Goal: Obtain resource: Download file/media

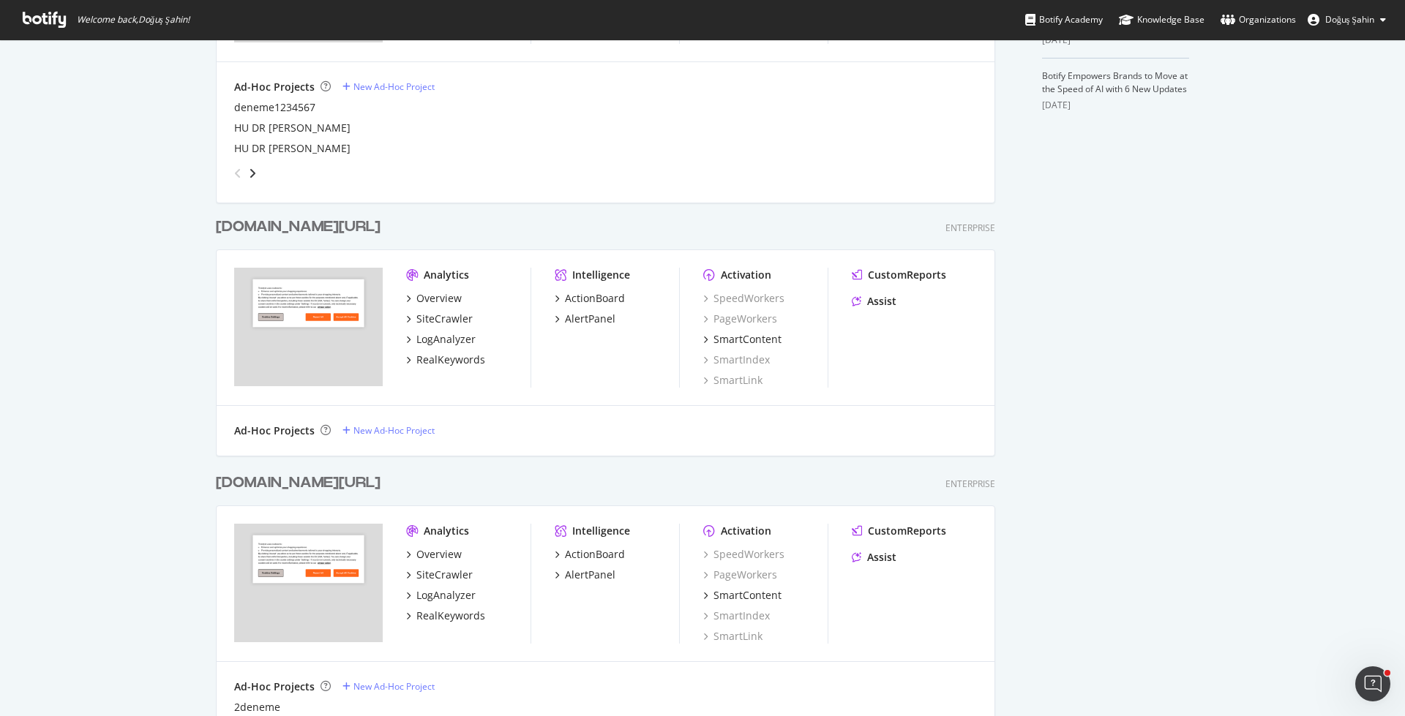
scroll to position [667, 0]
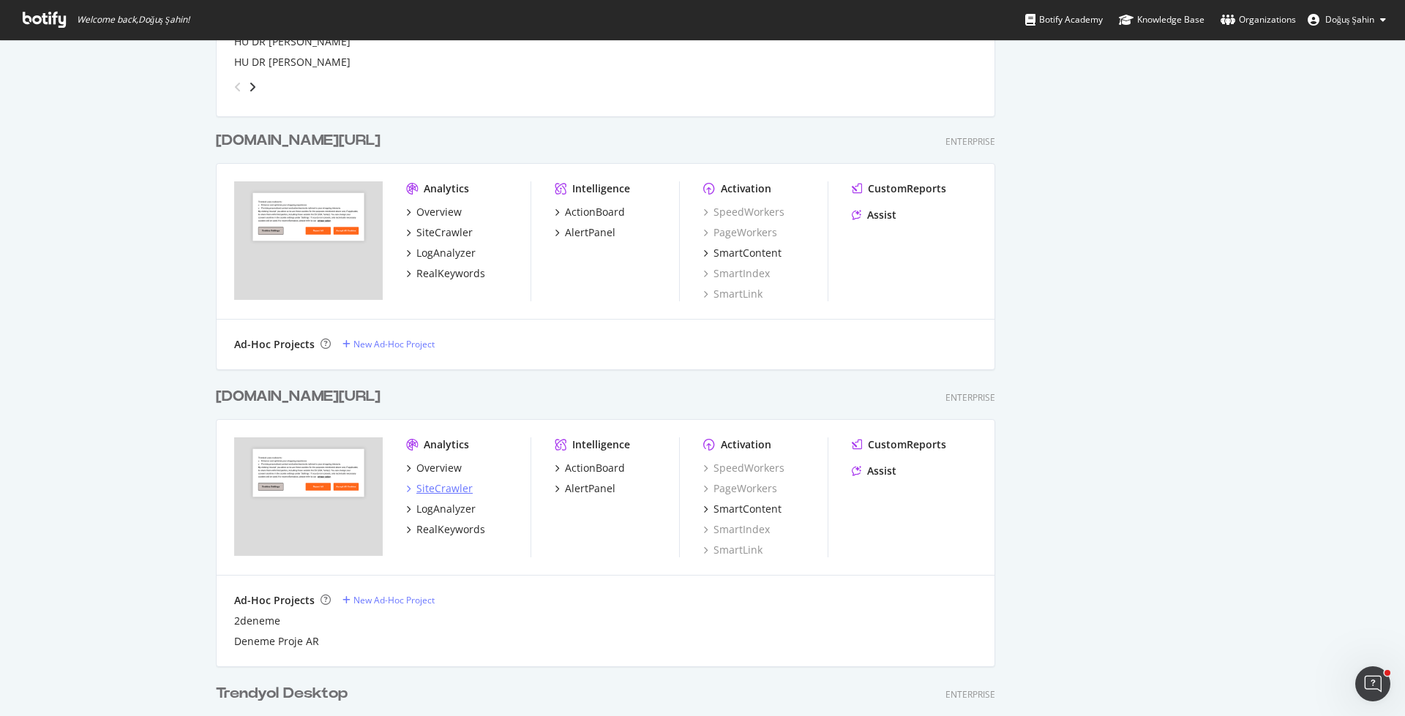
click at [453, 492] on div "SiteCrawler" at bounding box center [444, 488] width 56 height 15
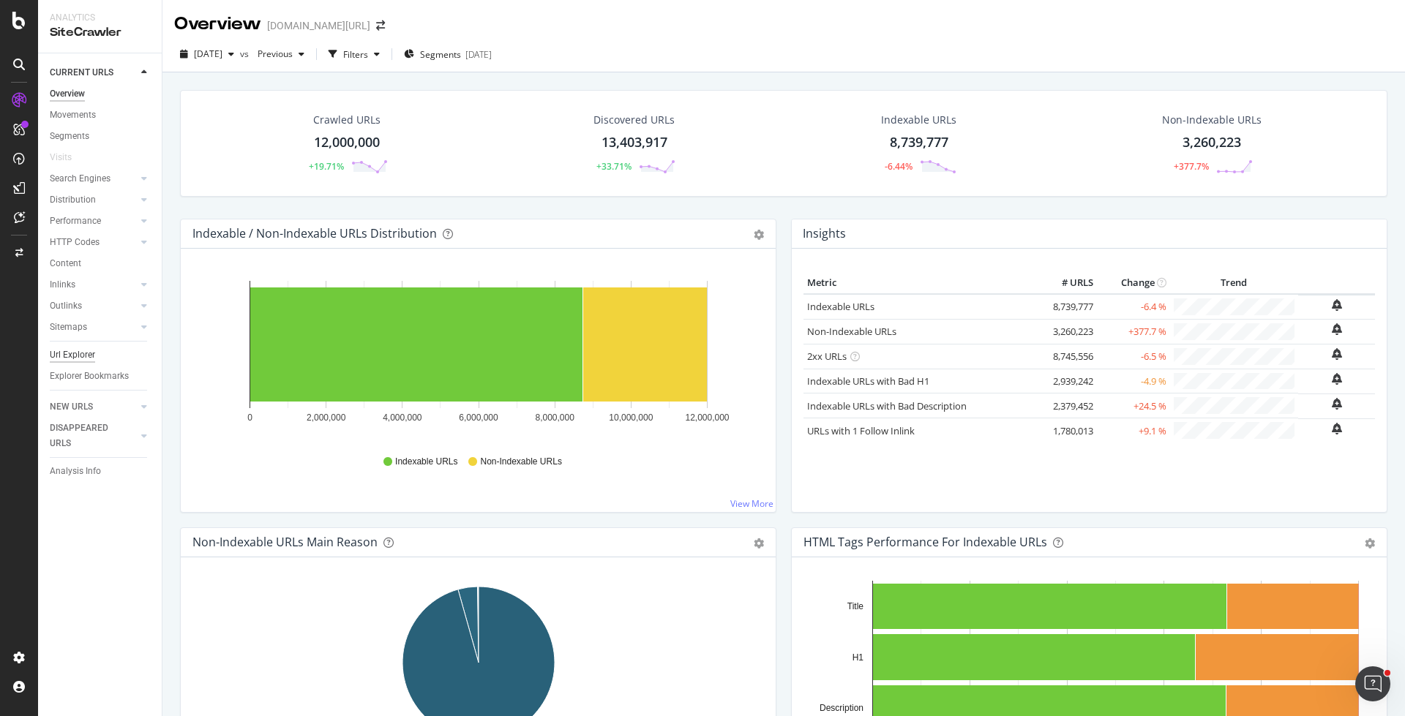
click at [94, 352] on div "Url Explorer" at bounding box center [72, 355] width 45 height 15
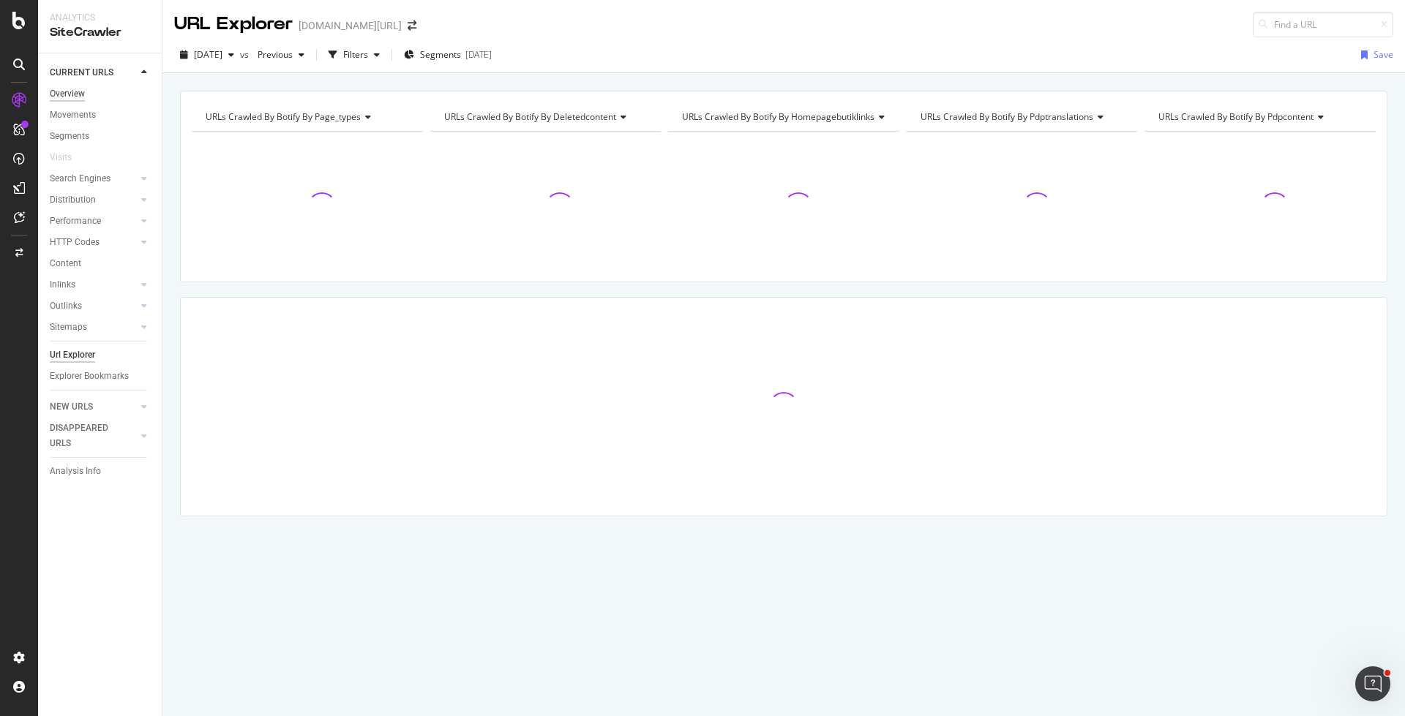
click at [75, 93] on div "Overview" at bounding box center [67, 93] width 35 height 15
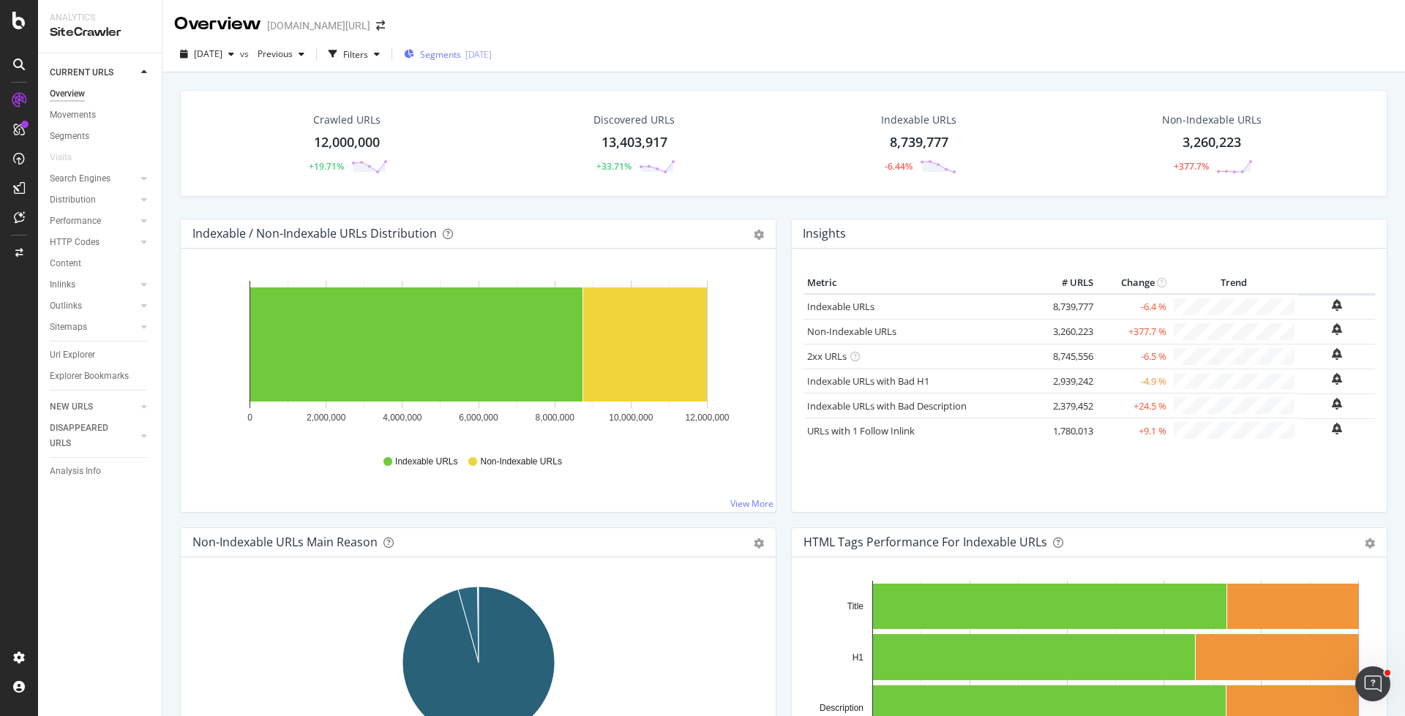
click at [475, 62] on div "Segments [DATE]" at bounding box center [448, 54] width 88 height 22
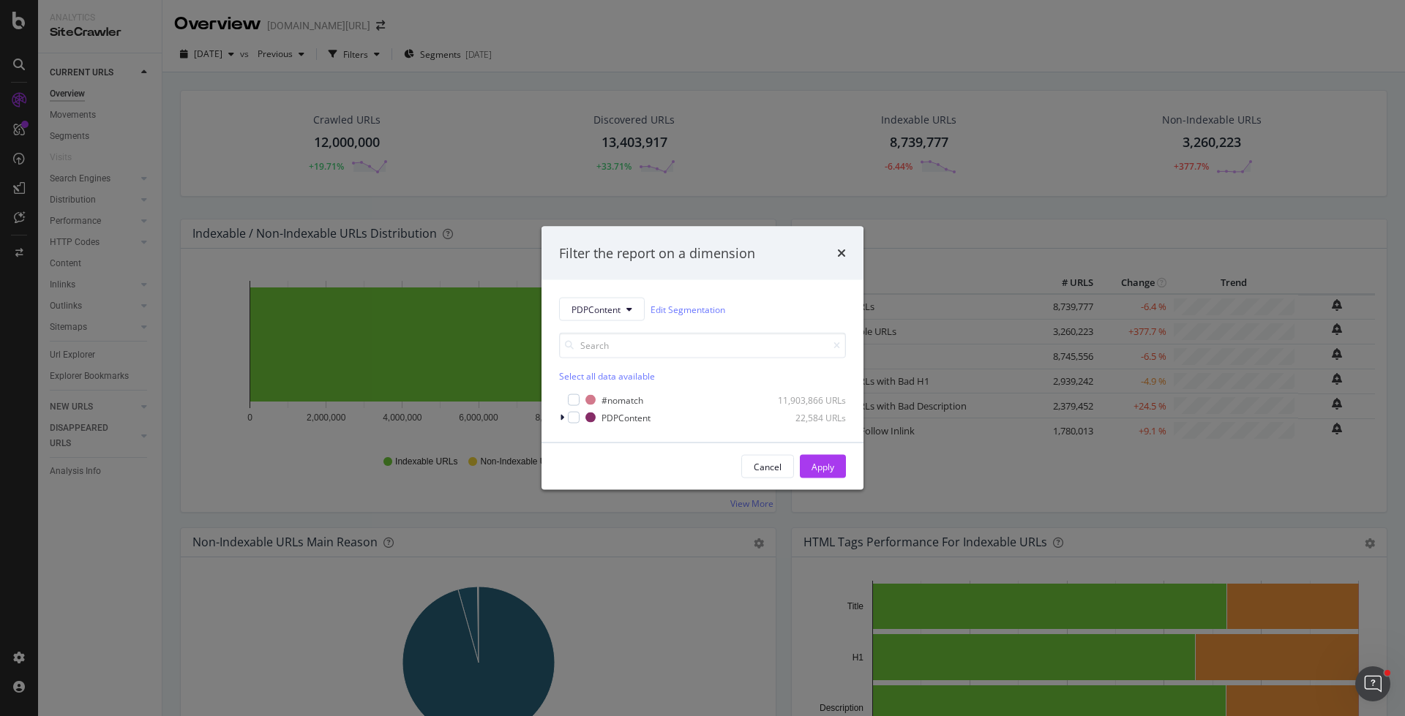
click at [378, 69] on div "Filter the report on a dimension PDPContent Edit Segmentation Select all data a…" at bounding box center [702, 358] width 1405 height 716
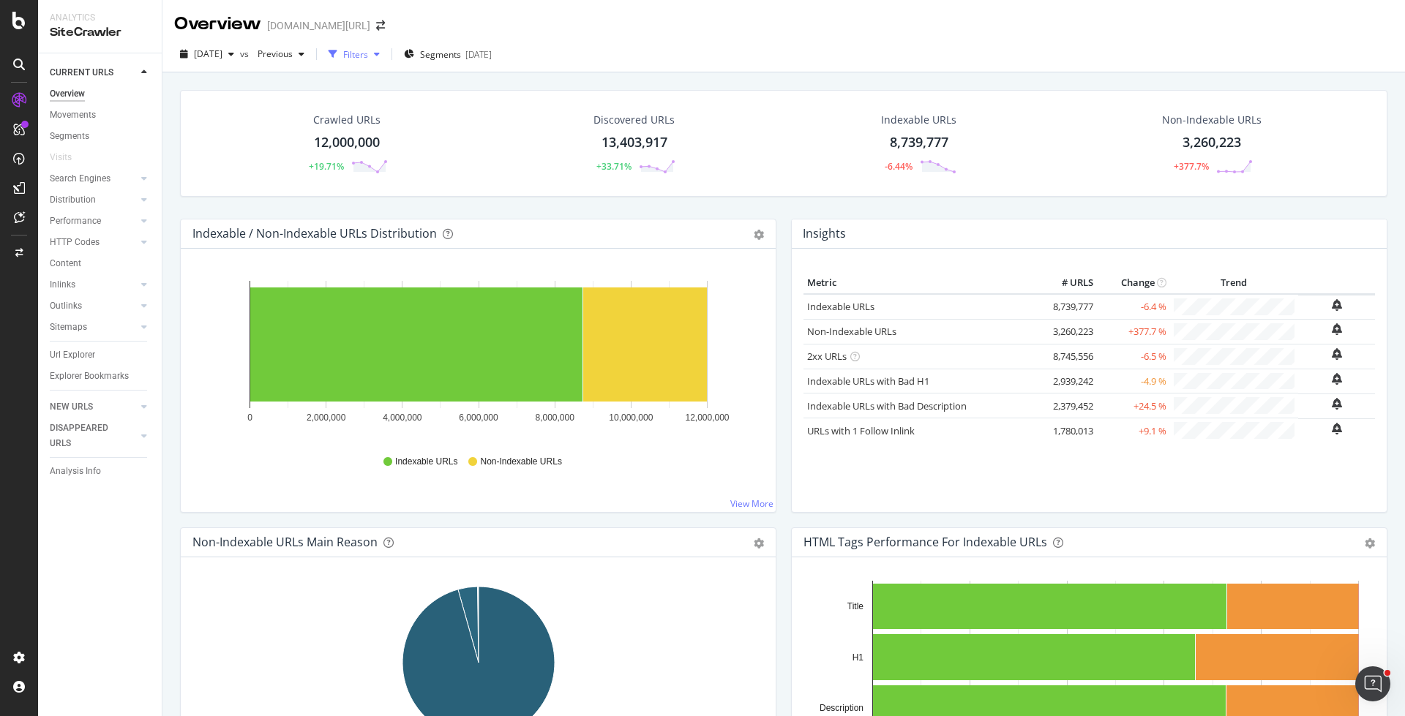
click at [368, 60] on div "Filters" at bounding box center [355, 54] width 25 height 12
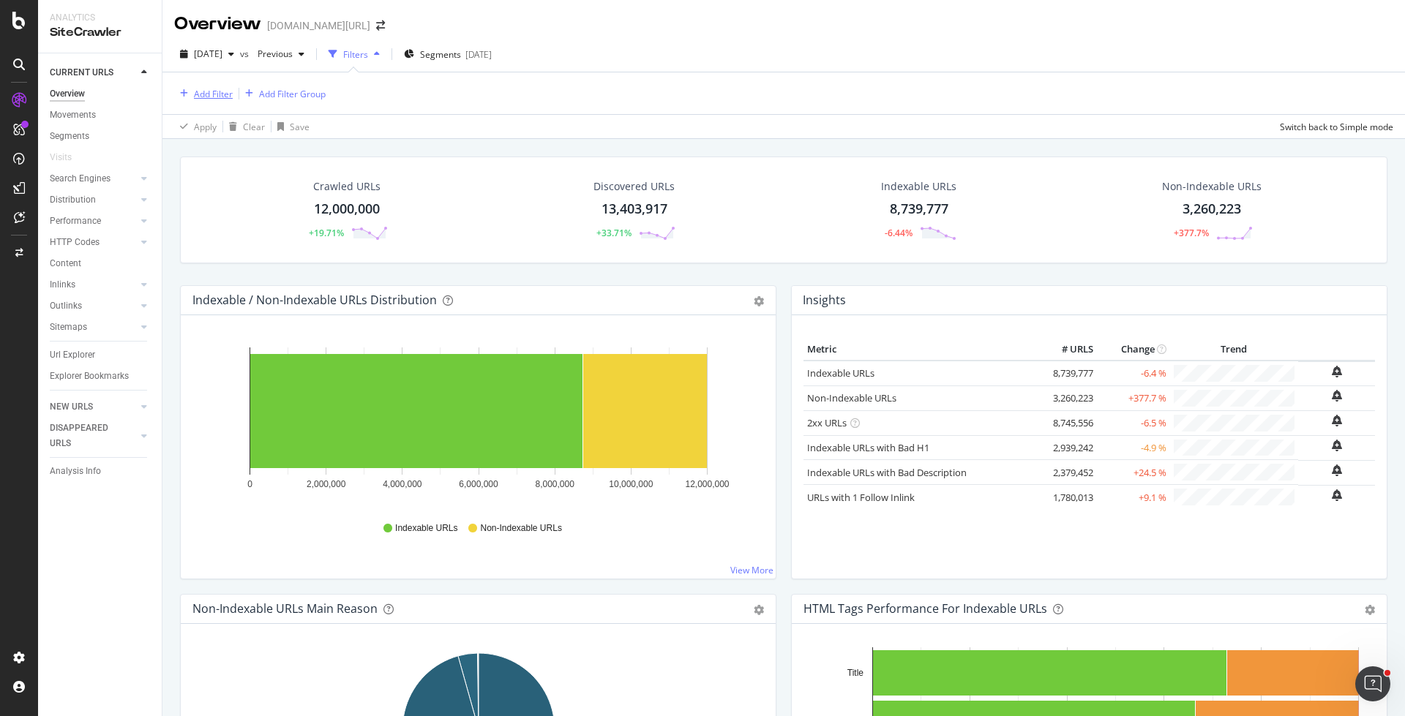
click at [219, 88] on div "Add Filter" at bounding box center [213, 94] width 39 height 12
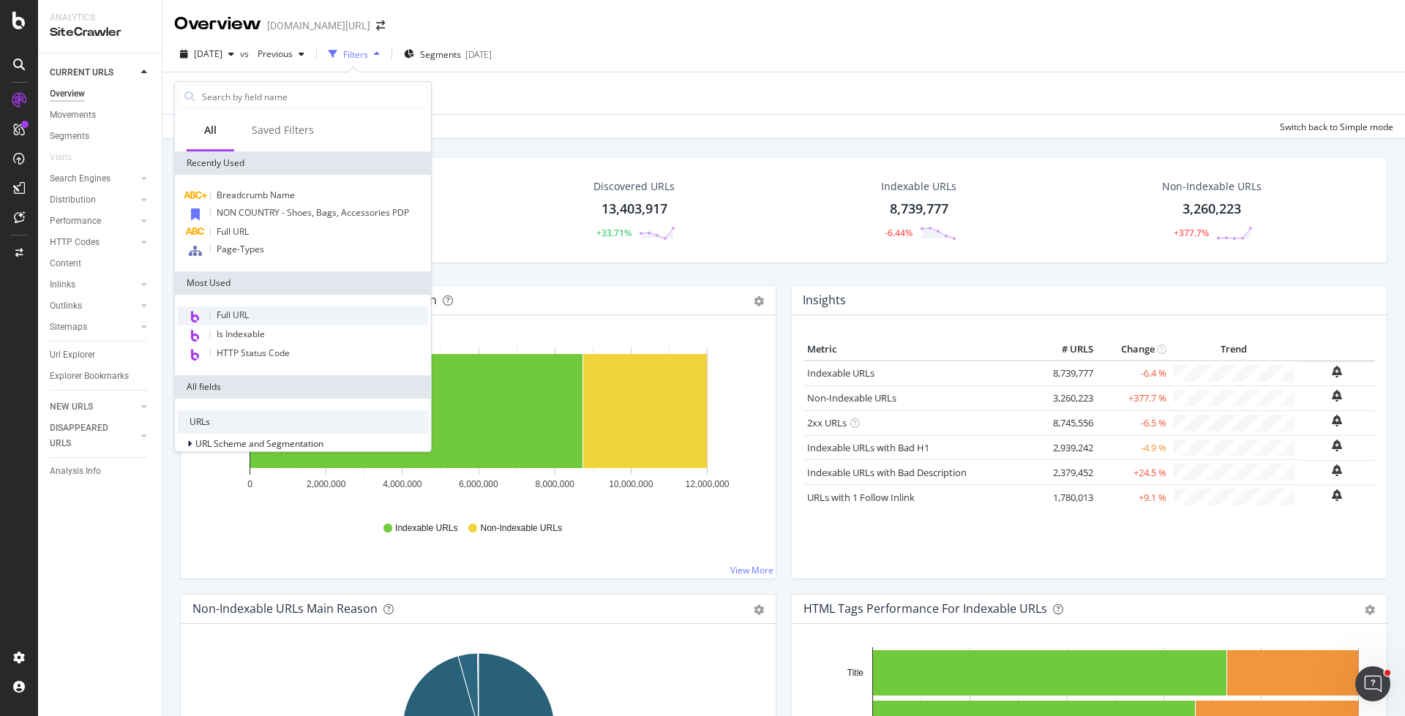
click at [273, 309] on div "Full URL" at bounding box center [303, 316] width 250 height 19
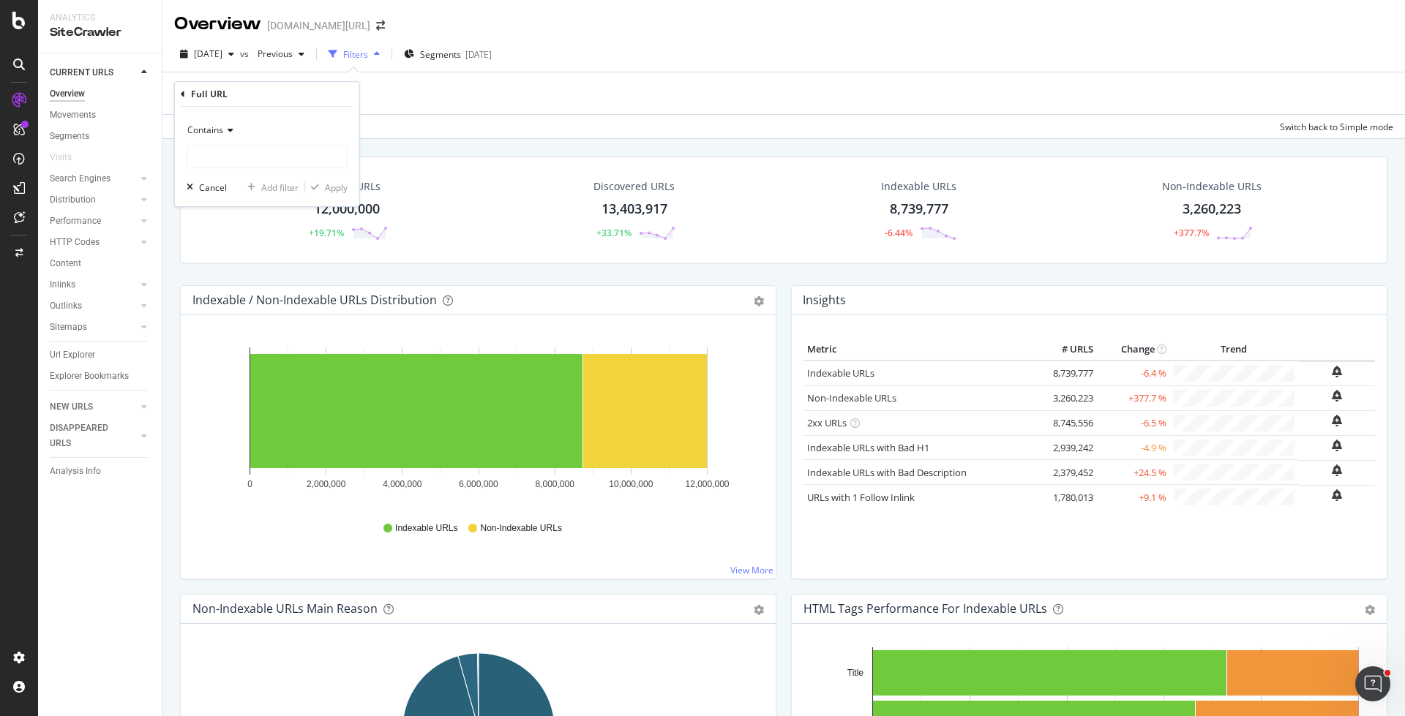
click at [225, 129] on icon at bounding box center [228, 130] width 10 height 9
click at [242, 288] on span "Doesn't contain" at bounding box center [226, 294] width 64 height 12
click at [249, 160] on input "text" at bounding box center [266, 156] width 159 height 23
type input "-p-"
click at [331, 189] on div "Apply" at bounding box center [336, 187] width 23 height 12
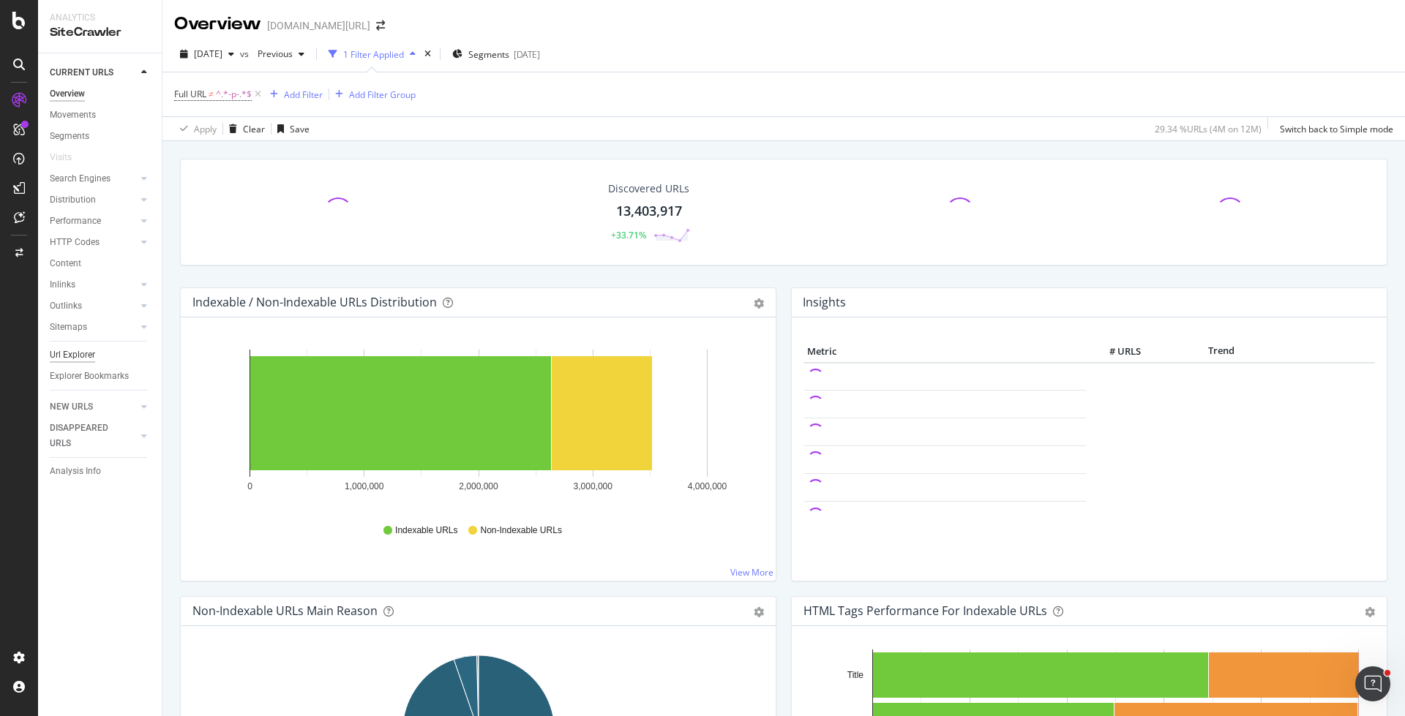
click at [86, 358] on div "Url Explorer" at bounding box center [72, 355] width 45 height 15
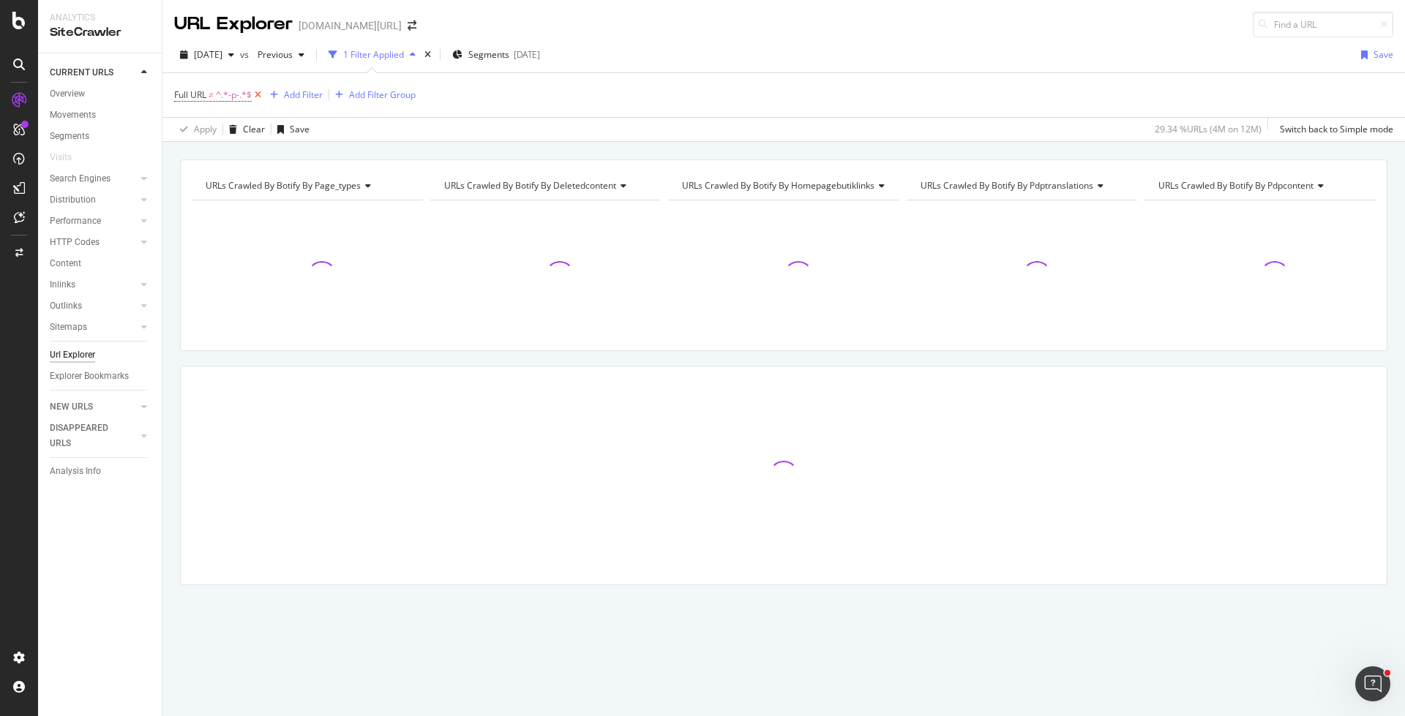
click at [260, 97] on icon at bounding box center [258, 95] width 12 height 15
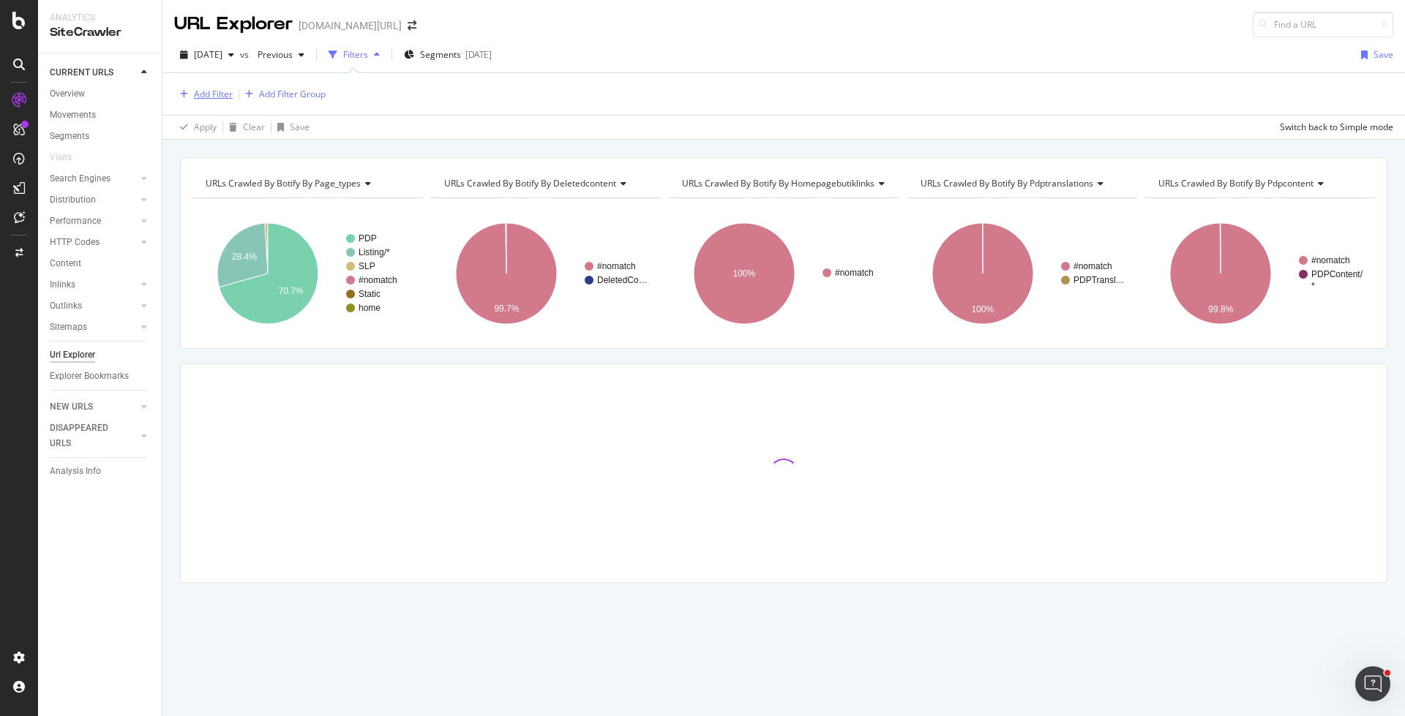
click at [217, 97] on div "Add Filter" at bounding box center [213, 94] width 39 height 12
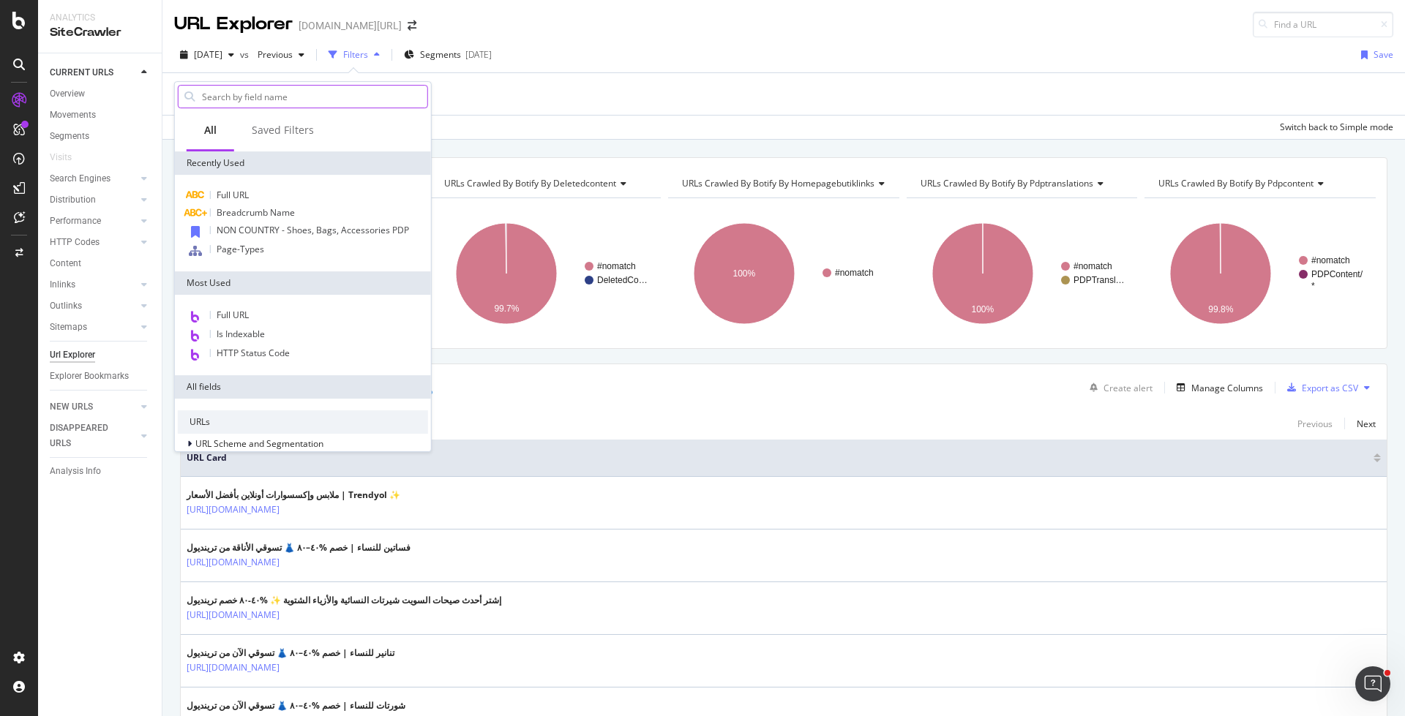
click at [260, 97] on input "text" at bounding box center [313, 97] width 227 height 22
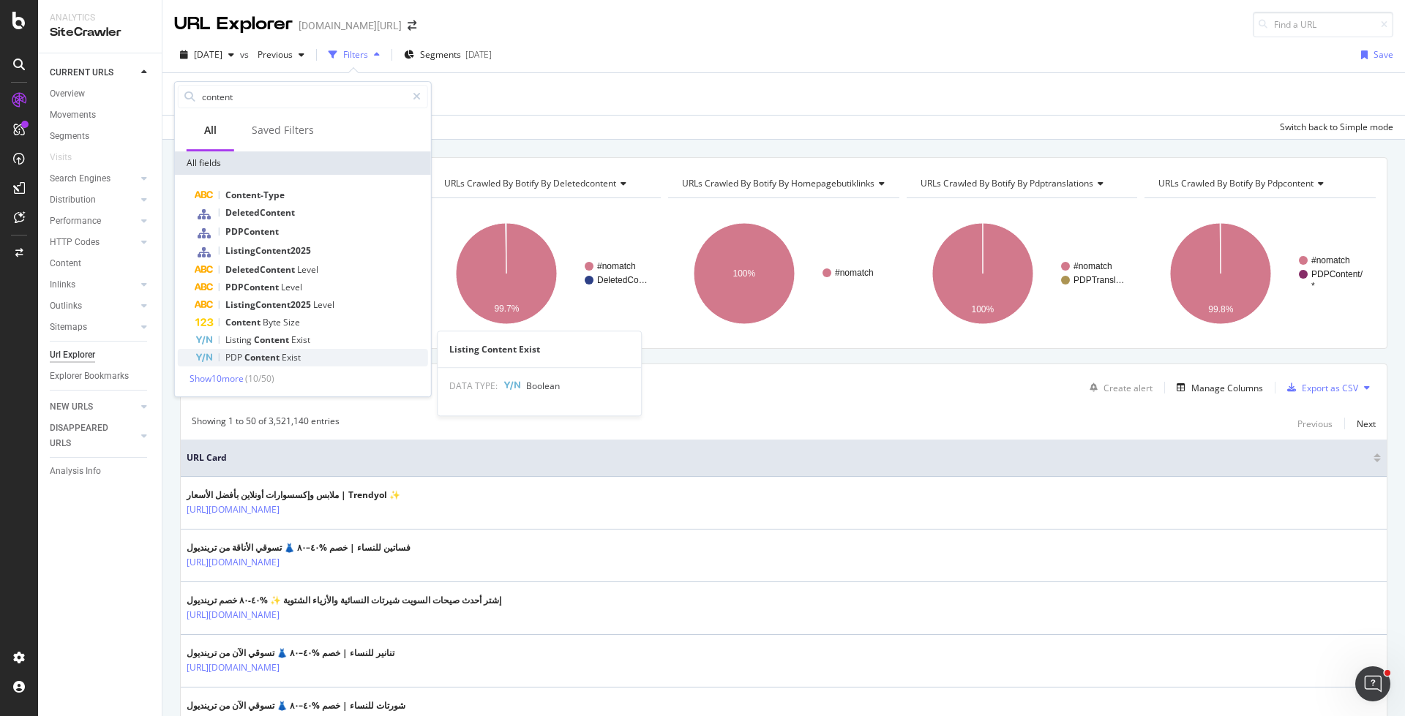
type input "content"
click at [302, 352] on div "PDP Content Exist" at bounding box center [311, 358] width 233 height 18
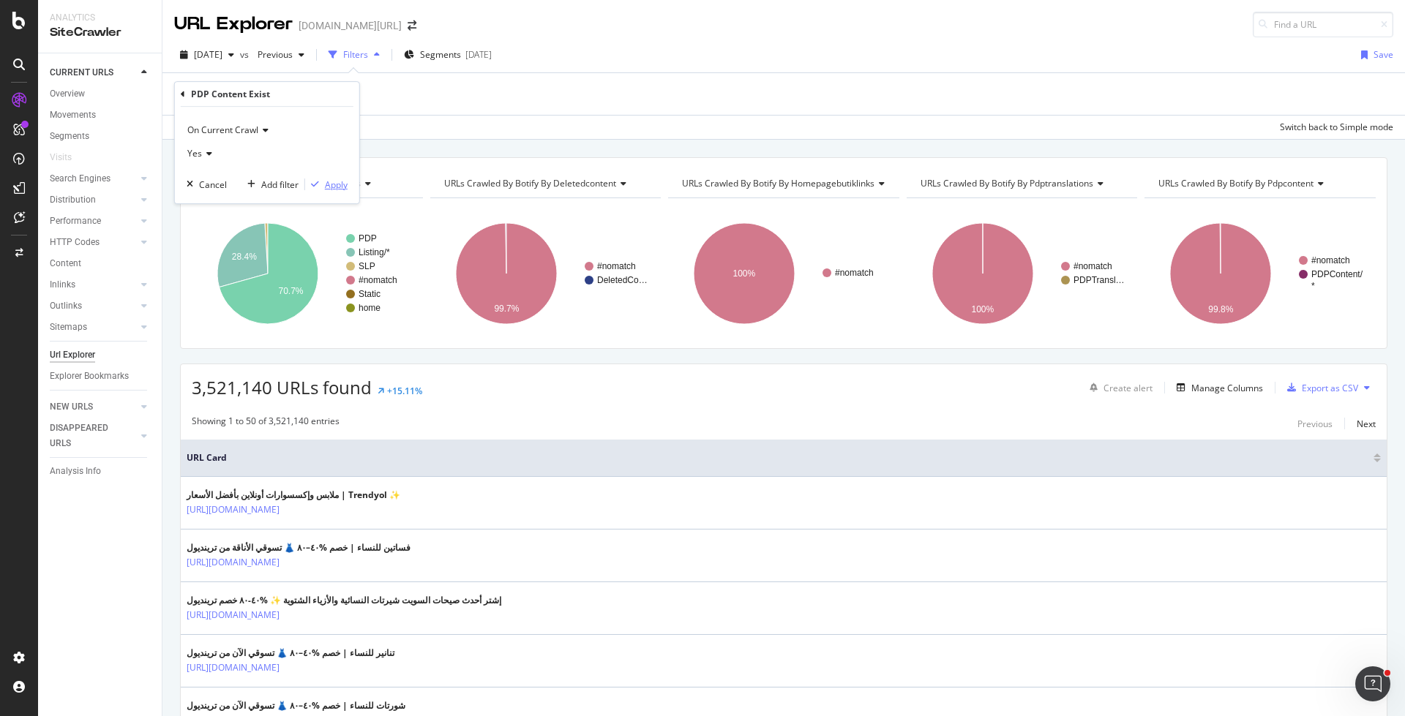
click at [329, 182] on div "Apply" at bounding box center [336, 185] width 23 height 12
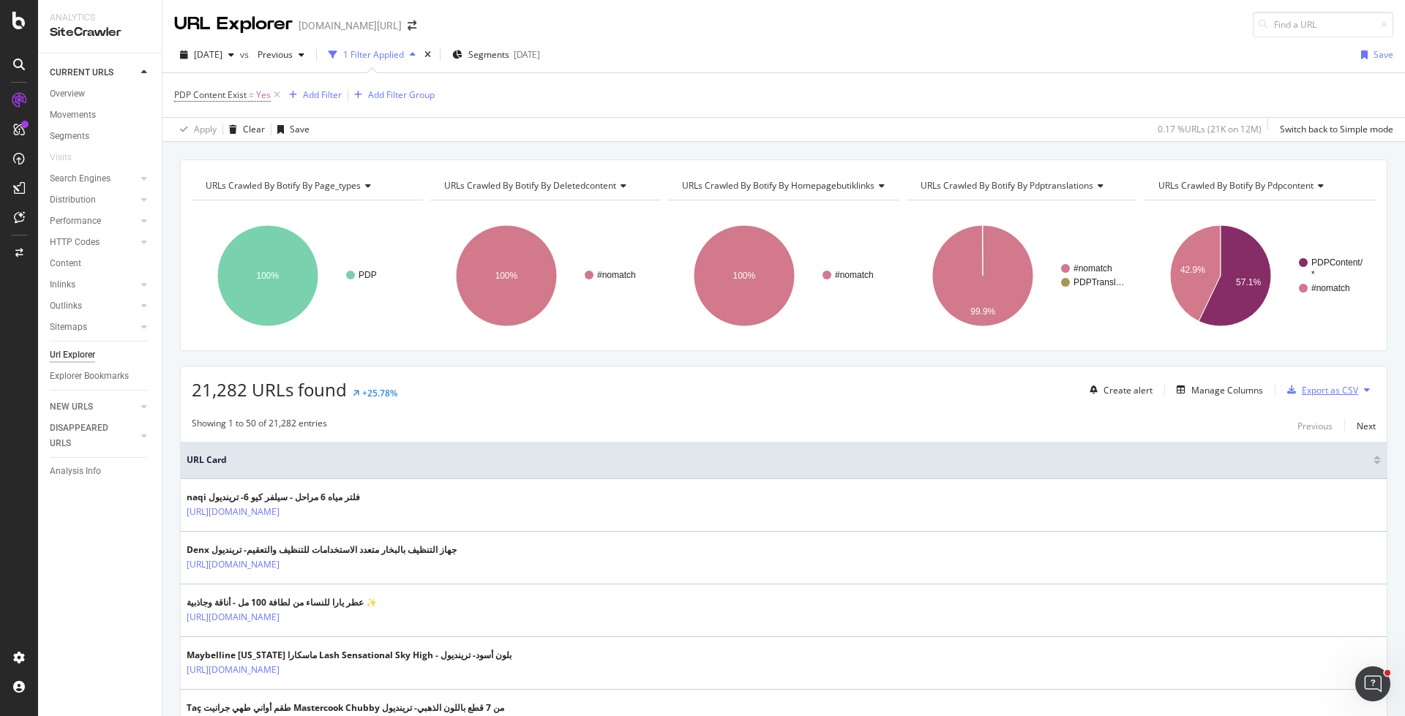
click at [1340, 387] on div "Export as CSV" at bounding box center [1330, 390] width 56 height 12
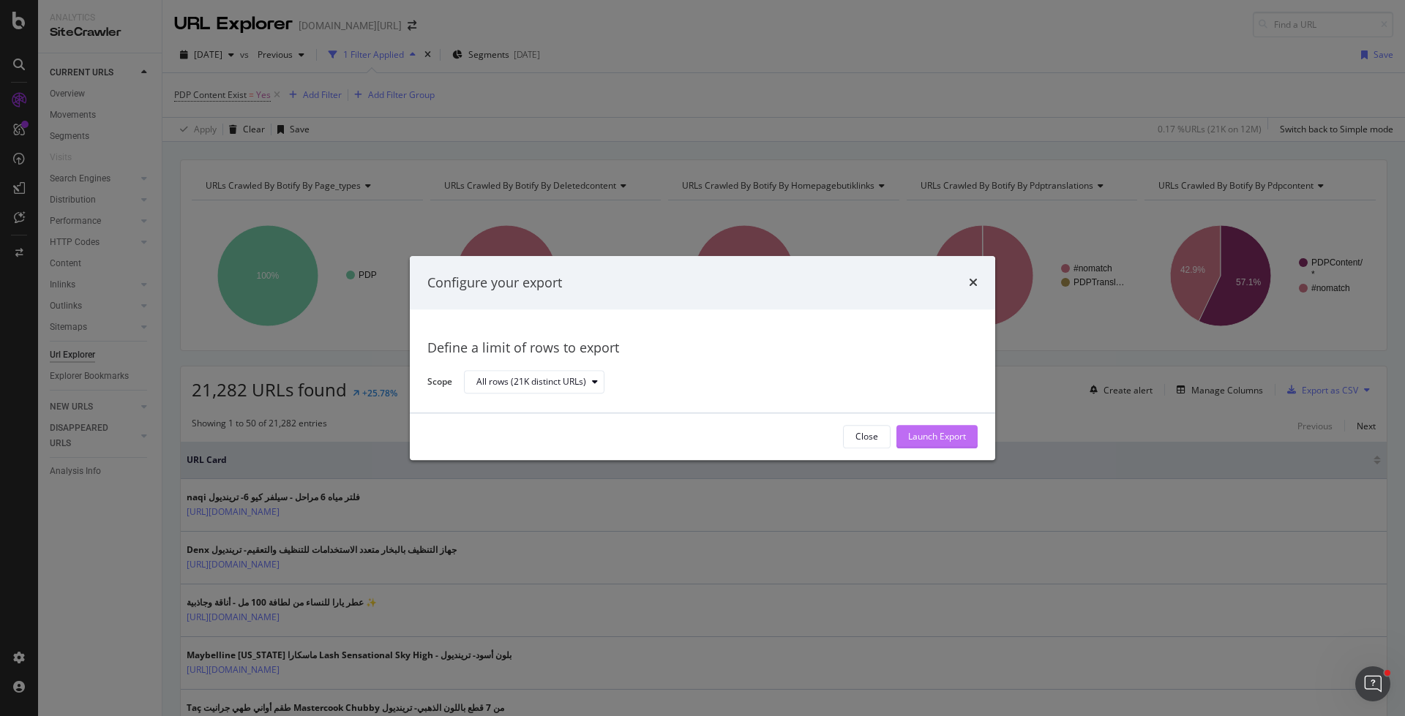
click at [921, 443] on div "Launch Export" at bounding box center [937, 437] width 58 height 12
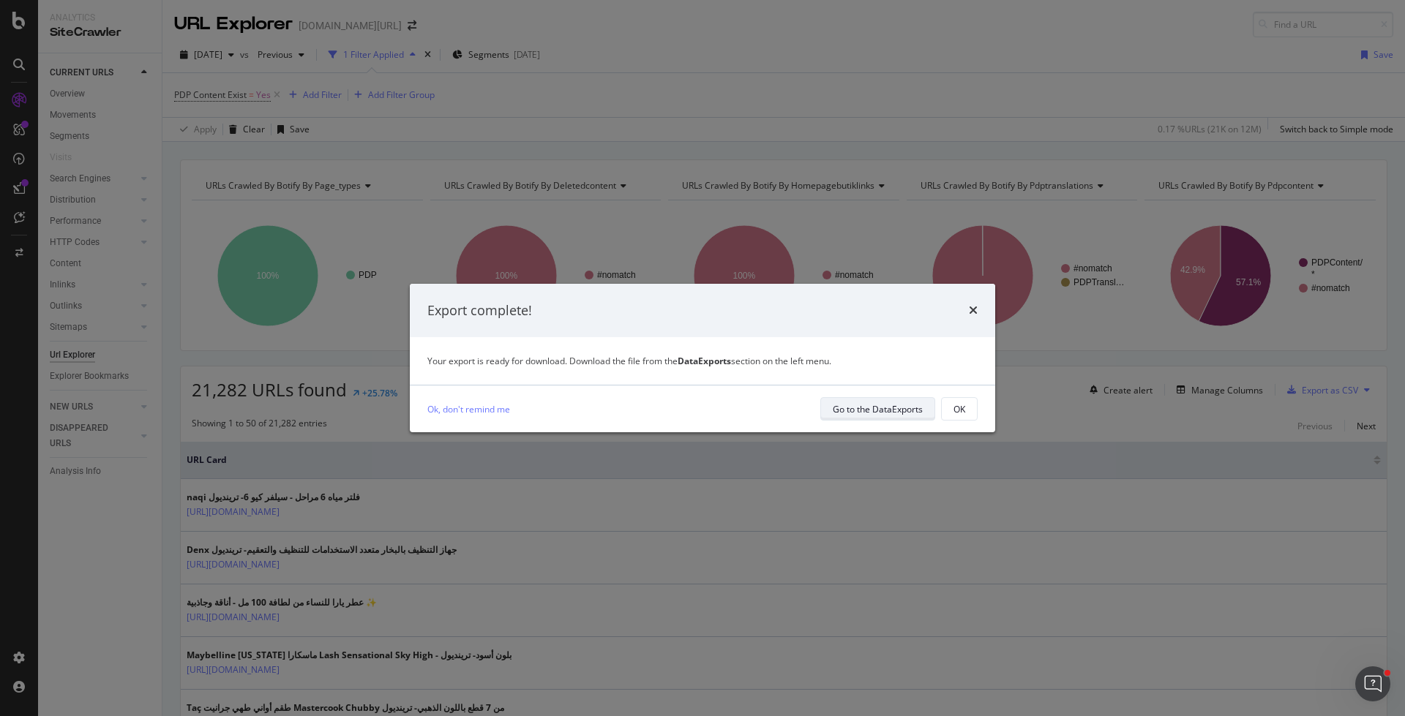
click at [872, 416] on div "Go to the DataExports" at bounding box center [878, 409] width 90 height 20
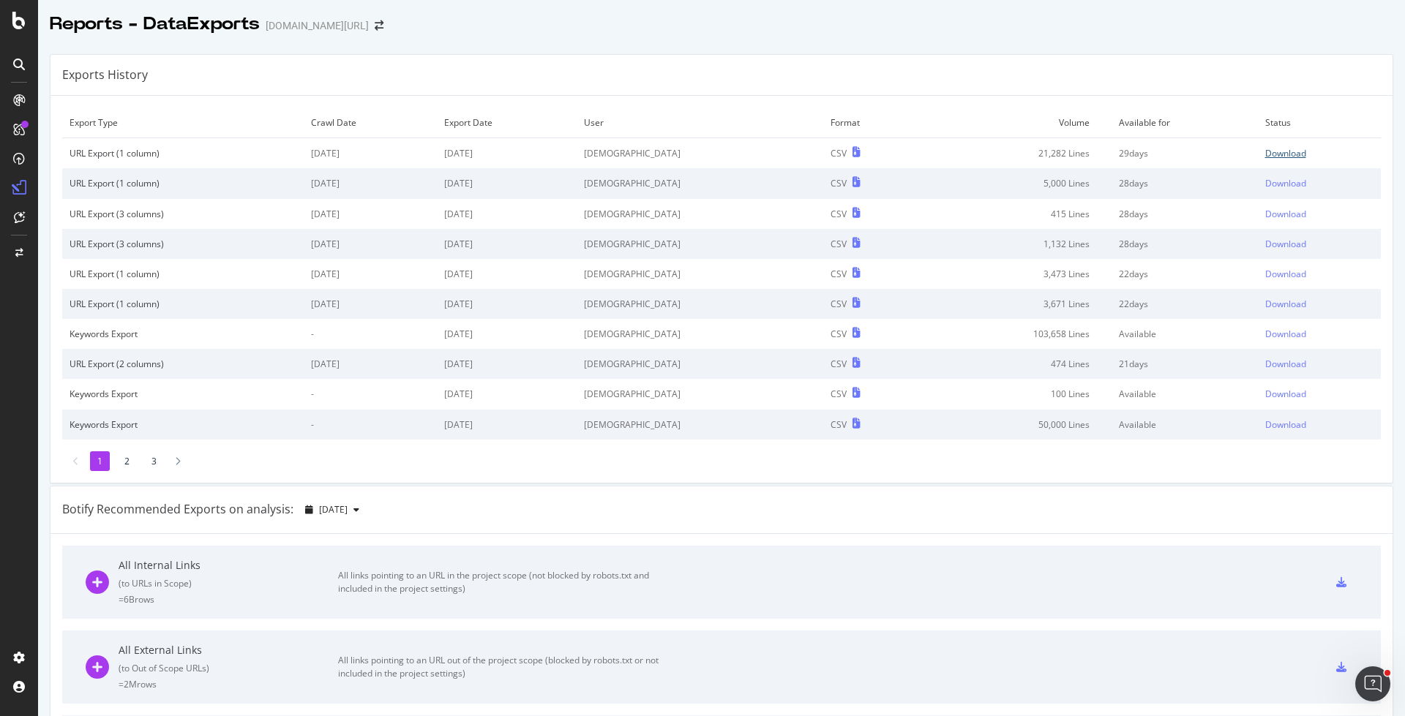
click at [1269, 154] on div "Download" at bounding box center [1285, 153] width 41 height 12
